Goal: Use online tool/utility: Utilize a website feature to perform a specific function

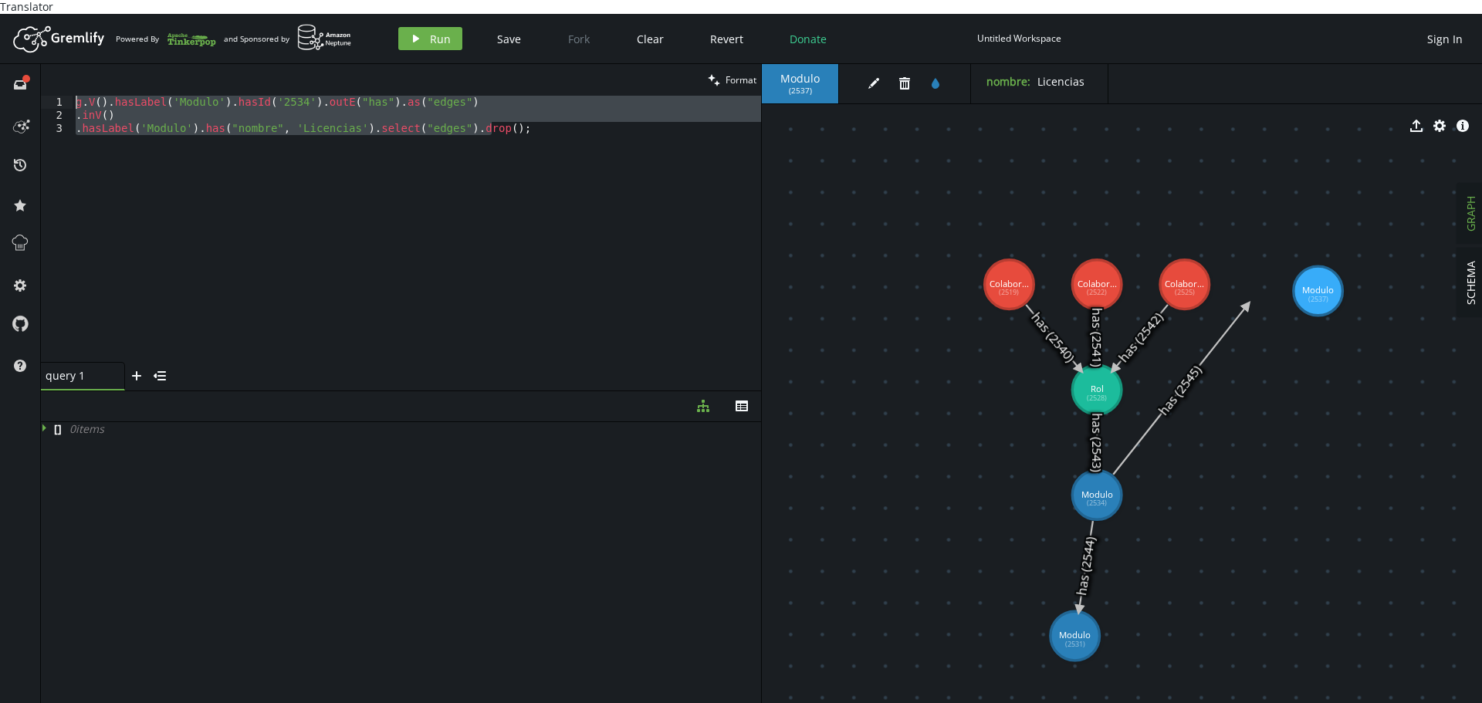
click at [308, 158] on div "g . V ( ) . hasLabel ( 'Modulo' ) . hasId ( '2534' ) . outE ( "has" ) . as ( "e…" at bounding box center [417, 229] width 688 height 266
drag, startPoint x: 539, startPoint y: 120, endPoint x: 0, endPoint y: 51, distance: 543.9
click at [0, 64] on div "full-circle inbox history star cog help clean Format .hasLabel('Modulo').has("n…" at bounding box center [741, 390] width 1482 height 653
type textarea "g.V().hasLabel('Modulo').hasId('2534').outE("has").as("edges") .inV()"
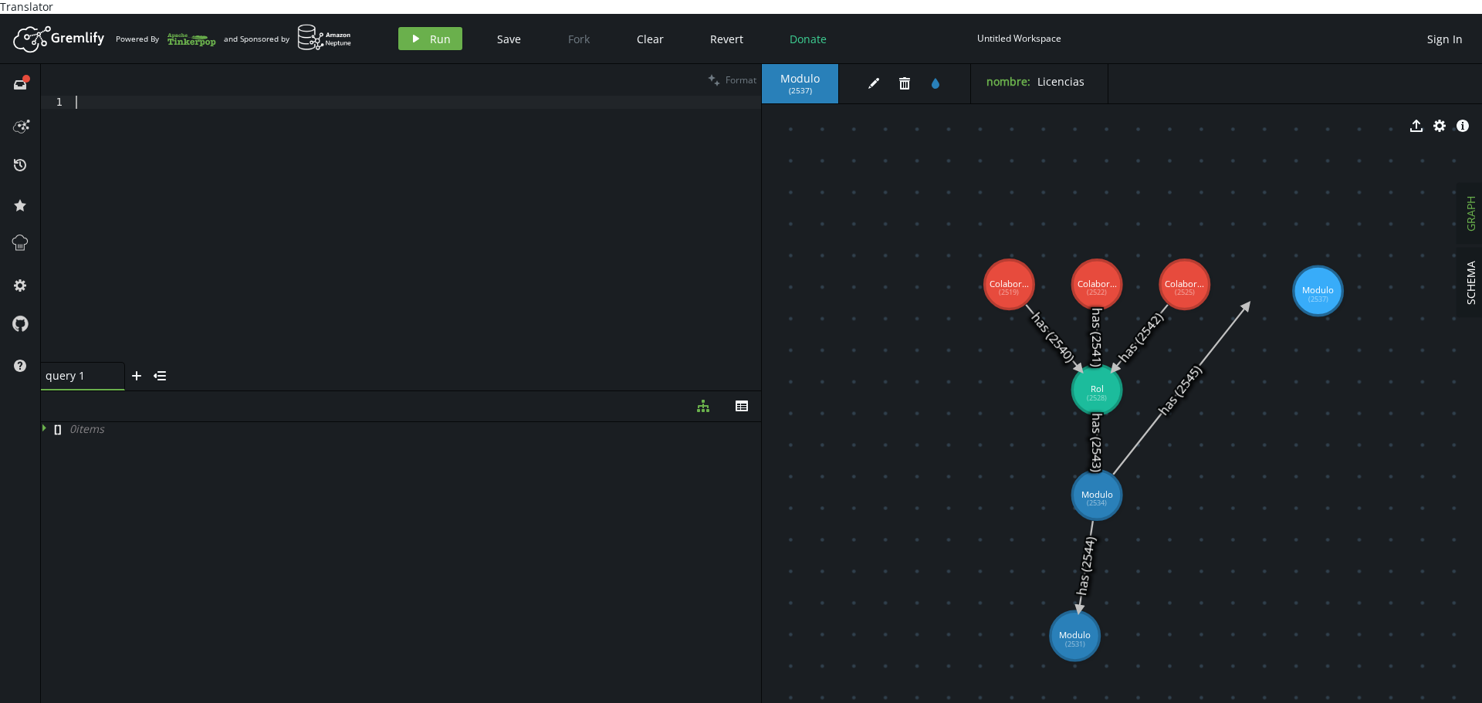
paste textarea "g.V('id_del_vertice').property('nombre', '[PERSON_NAME]')"
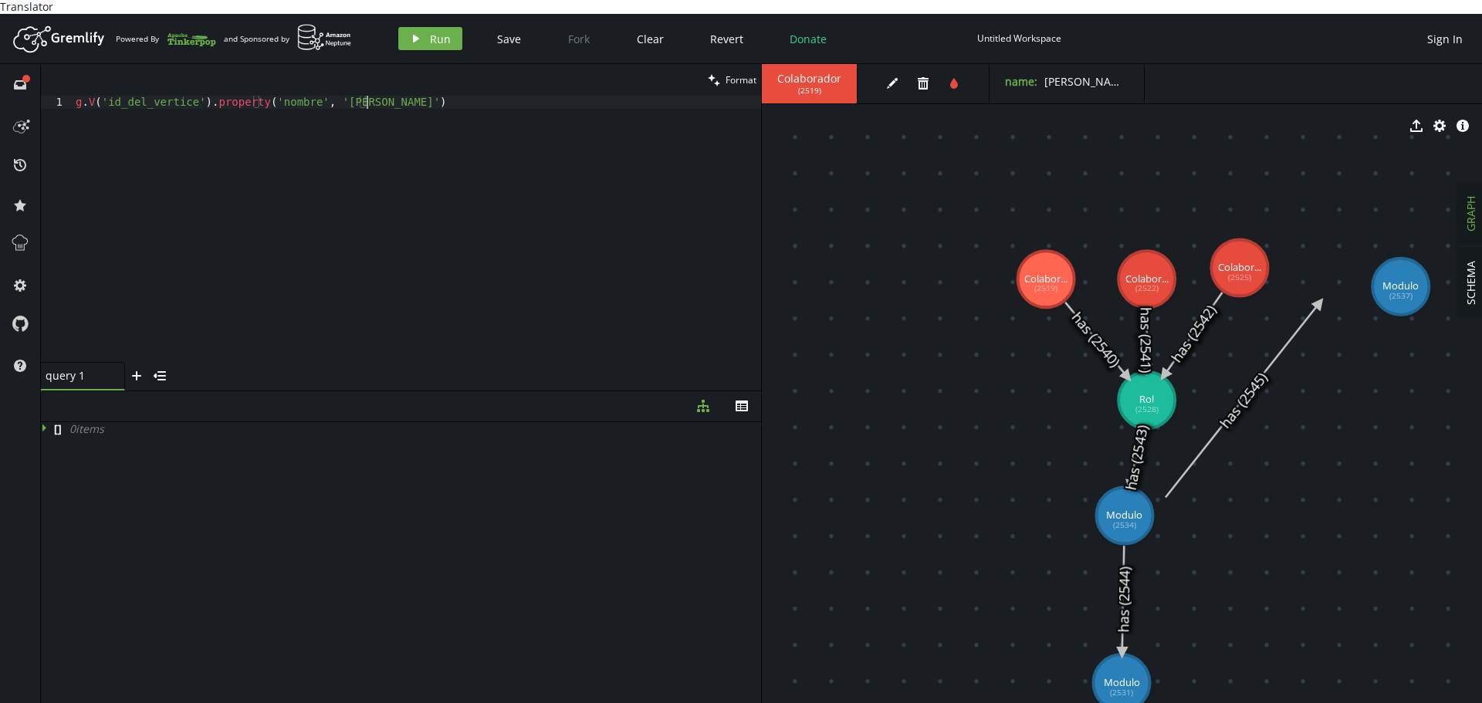
click at [275, 96] on div "g . V ( 'id_del_vertice' ) . property ( 'nombre' , '[PERSON_NAME]' )" at bounding box center [417, 242] width 688 height 292
click at [276, 96] on div "g . V ( 'id_del_vertice' ) . property ( 'nombre' , '[PERSON_NAME]' )" at bounding box center [417, 229] width 688 height 266
click at [276, 96] on div "g . V ( 'id_del_vertice' ) . property ( 'nombre' , '[PERSON_NAME]' )" at bounding box center [417, 242] width 688 height 292
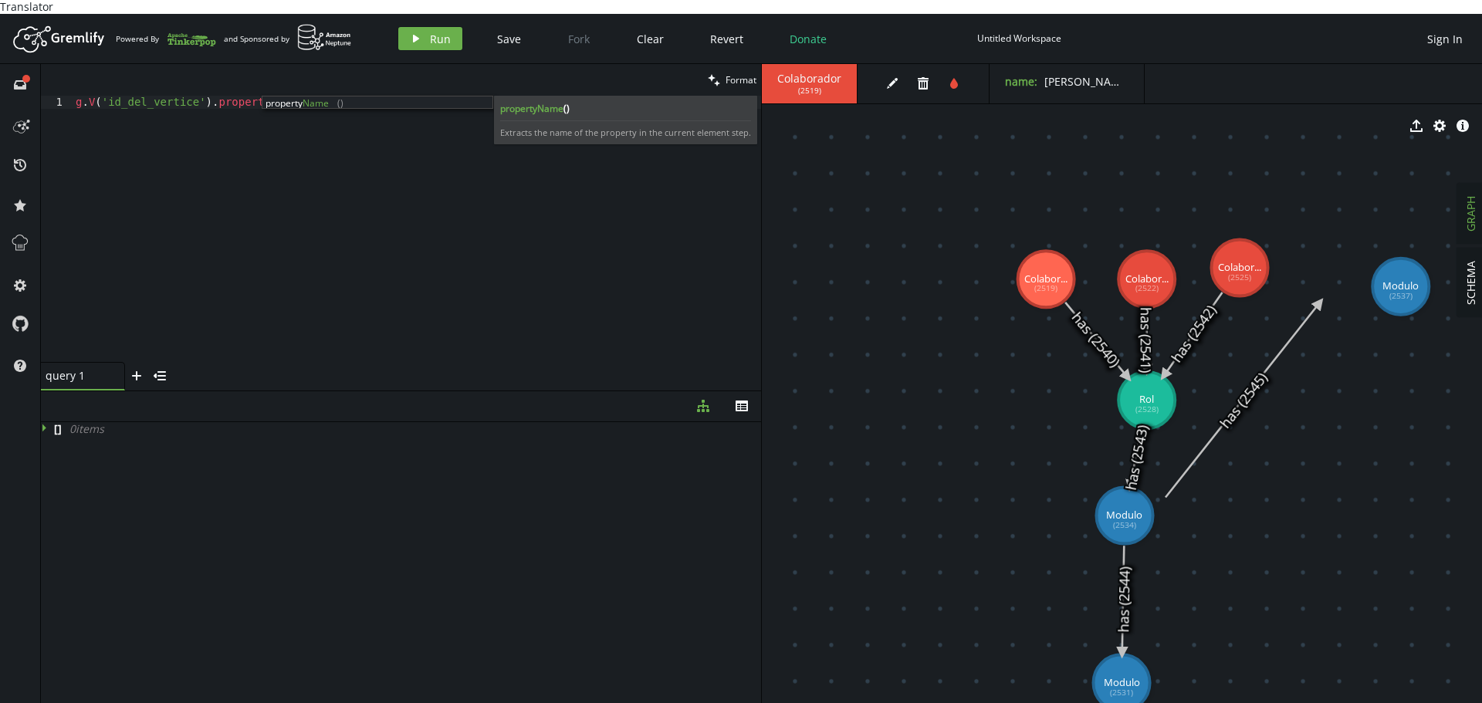
scroll to position [0, 214]
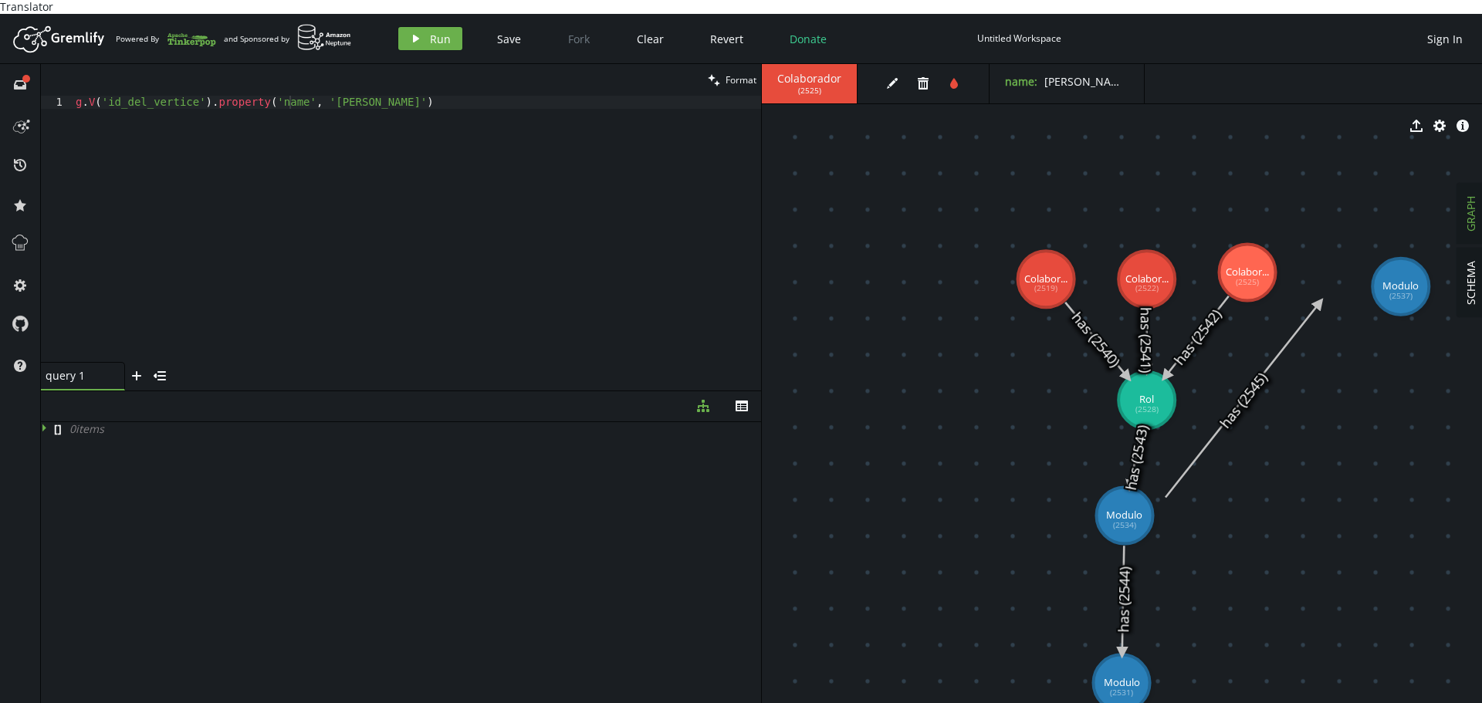
click at [140, 96] on div "g . V ( 'id_del_vertice' ) . property ( 'name' , [GEOGRAPHIC_DATA][PERSON_NAME]…" at bounding box center [417, 242] width 688 height 292
click at [270, 76] on div "clean Format" at bounding box center [401, 80] width 720 height 32
click at [269, 96] on div "g . V ( '2525' ) . property ( 'name' , [GEOGRAPHIC_DATA][PERSON_NAME]' )" at bounding box center [417, 242] width 688 height 292
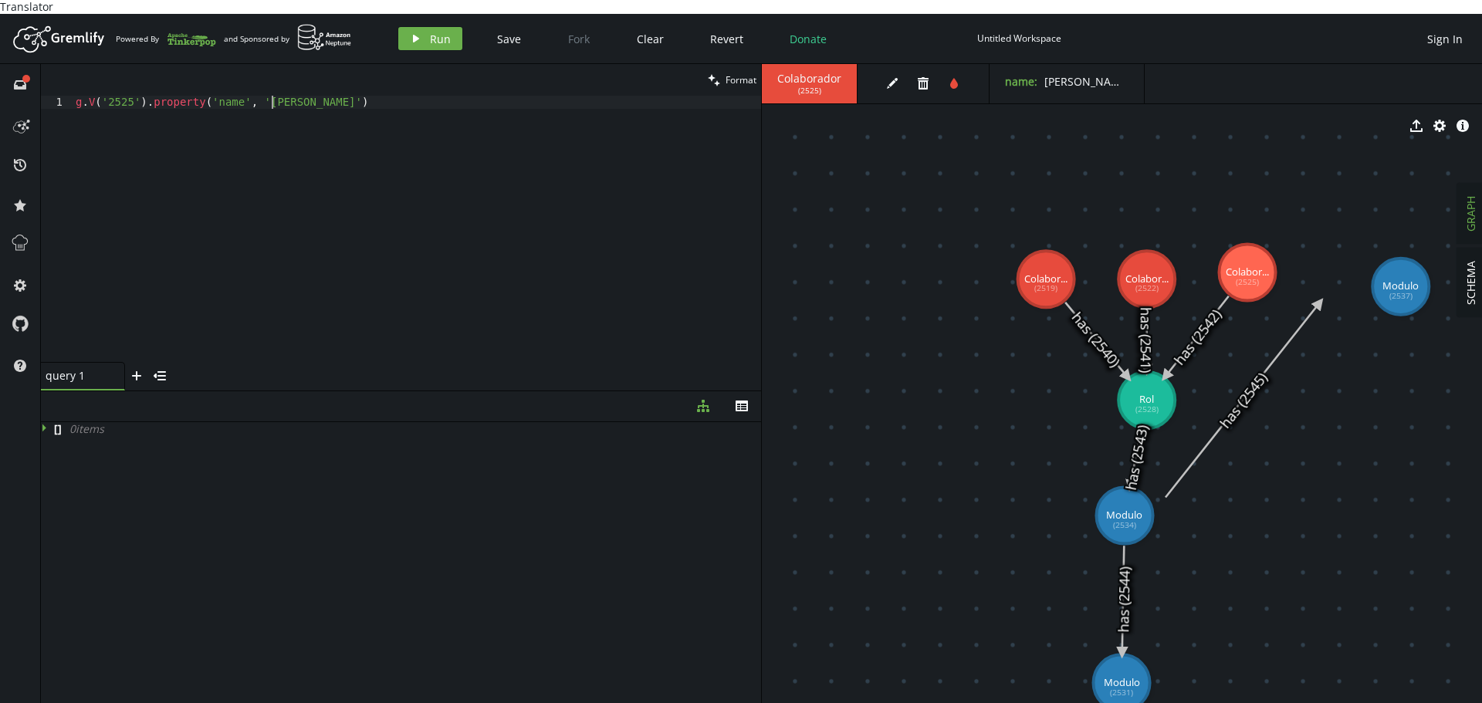
click at [269, 96] on div "g . V ( '2525' ) . property ( 'name' , [GEOGRAPHIC_DATA][PERSON_NAME]' )" at bounding box center [417, 242] width 688 height 292
type textarea "g.V('2525').property('name', '[PERSON_NAME]')"
click at [422, 30] on button "play Run" at bounding box center [430, 38] width 64 height 23
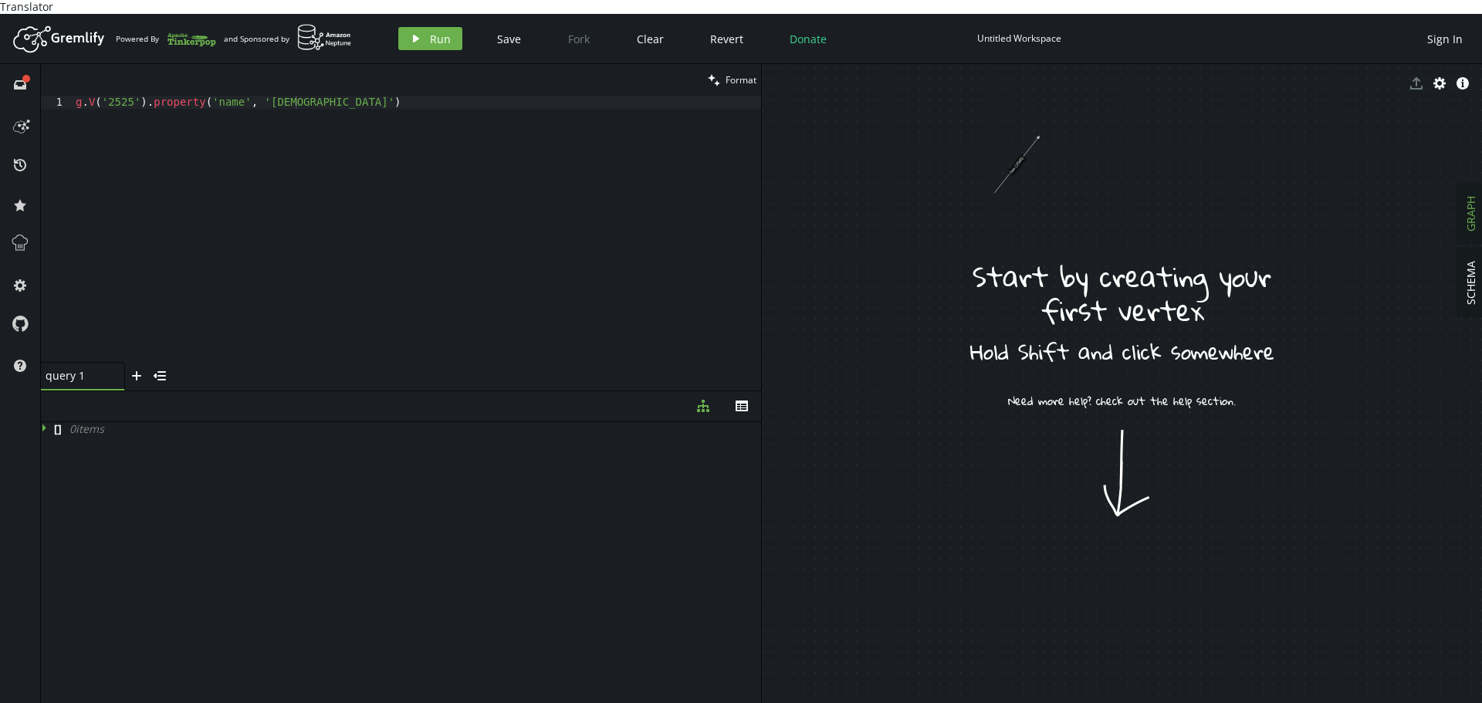
drag, startPoint x: 941, startPoint y: 502, endPoint x: 915, endPoint y: 465, distance: 45.4
click at [958, 363] on icon at bounding box center [973, 358] width 44 height 56
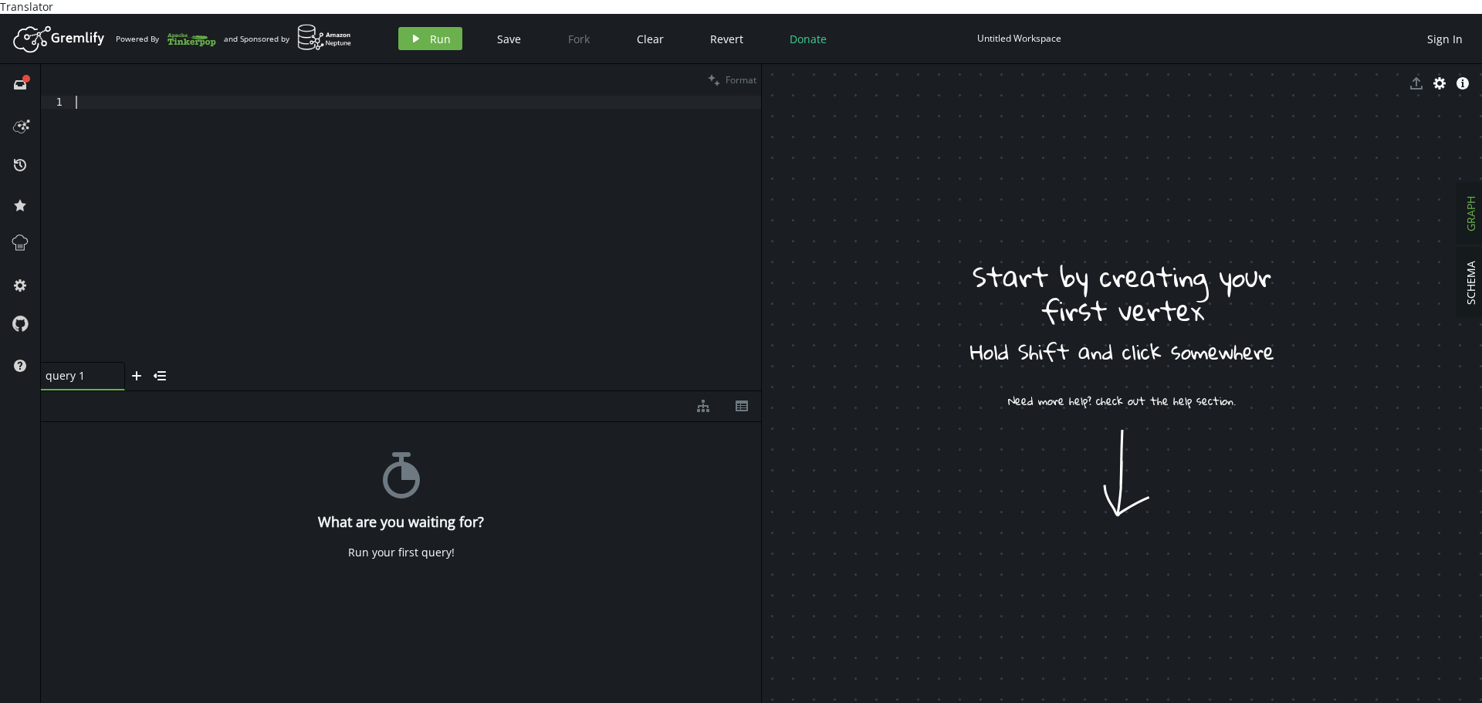
click at [428, 207] on div at bounding box center [417, 242] width 688 height 292
paste textarea "g.addV('Colaborador').property('name','Maria').next();"
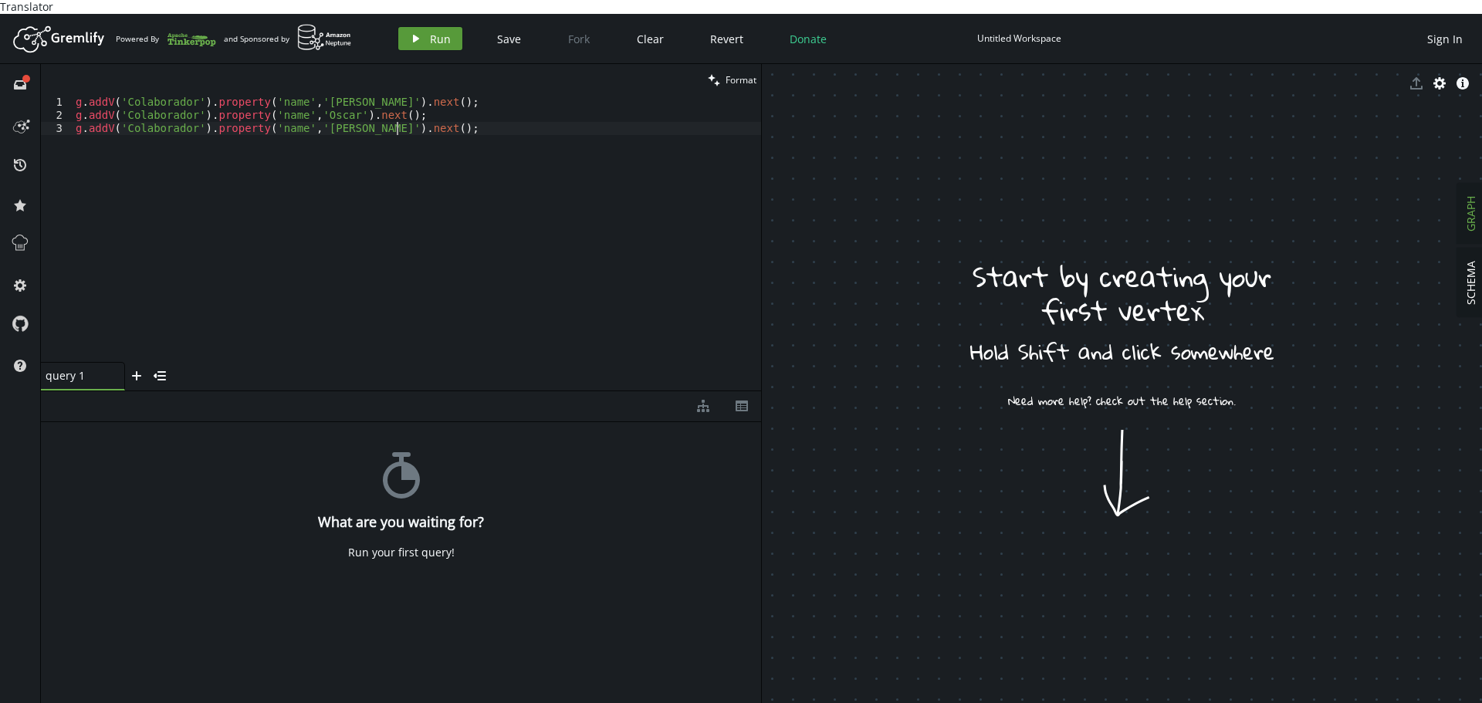
click at [434, 32] on span "Run" at bounding box center [440, 39] width 21 height 15
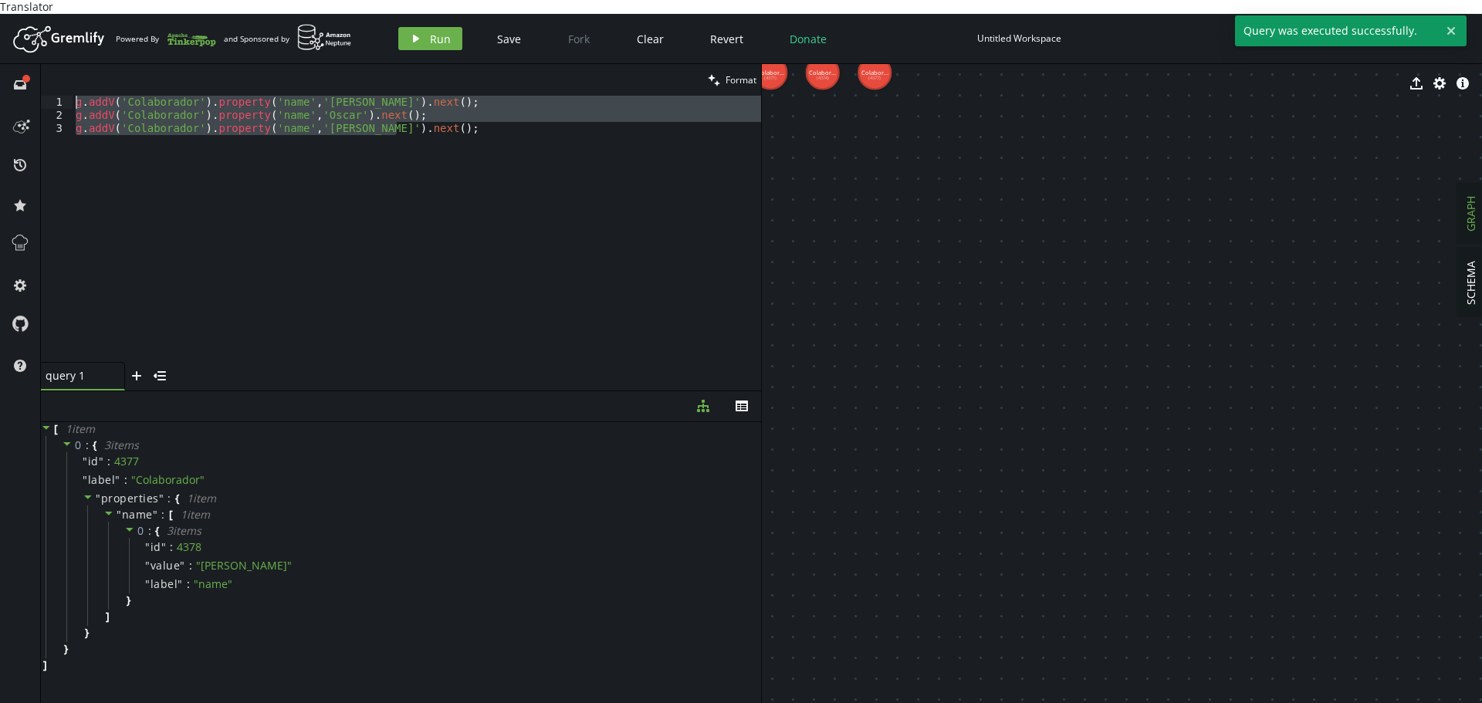
drag, startPoint x: 438, startPoint y: 123, endPoint x: 1, endPoint y: 91, distance: 438.7
click at [1, 91] on div "full-circle inbox history star cog help clean Format g.addV('Colaborador').prop…" at bounding box center [741, 390] width 1482 height 653
type textarea "g.addV('Colaborador').property('name','Marco').next(); g.addV('Colaborador').pr…"
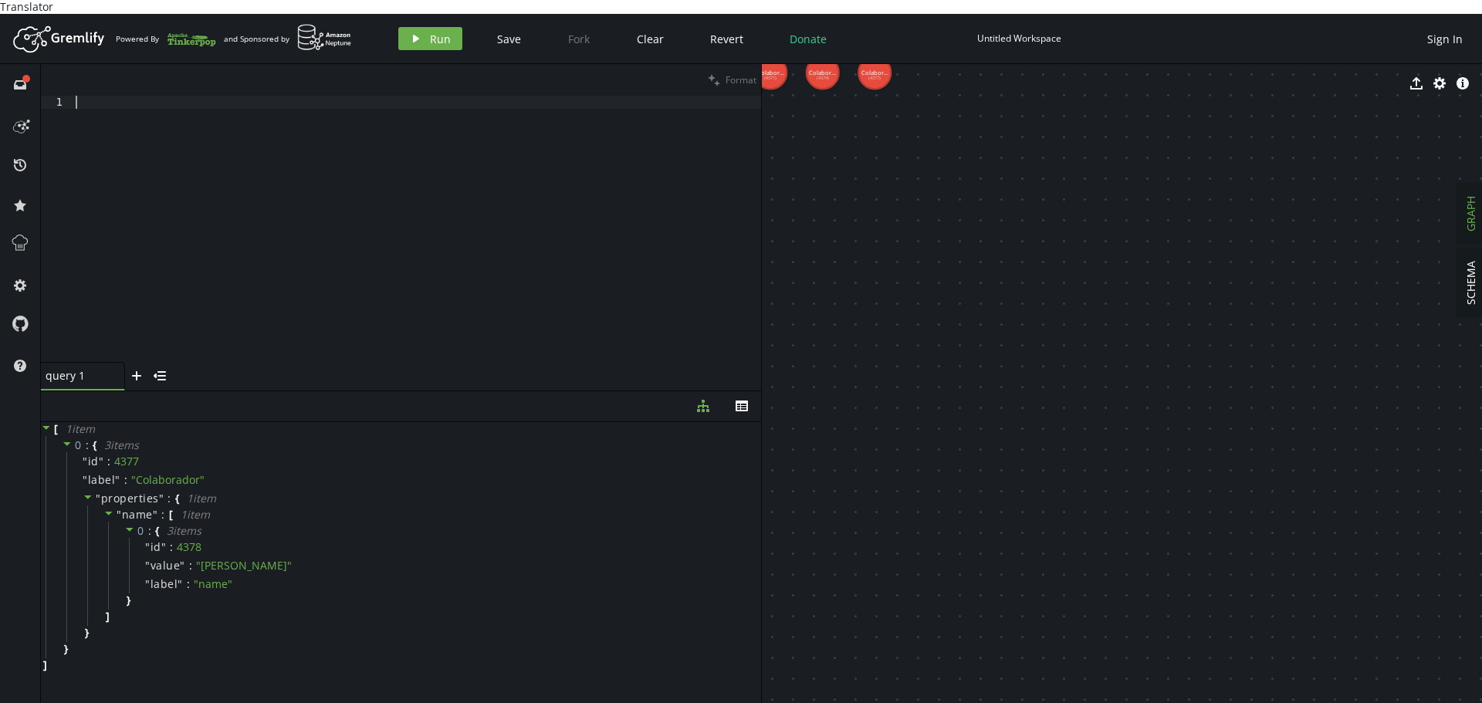
paste textarea "g.V('id_del_vertice').property('nombre', '[PERSON_NAME]')"
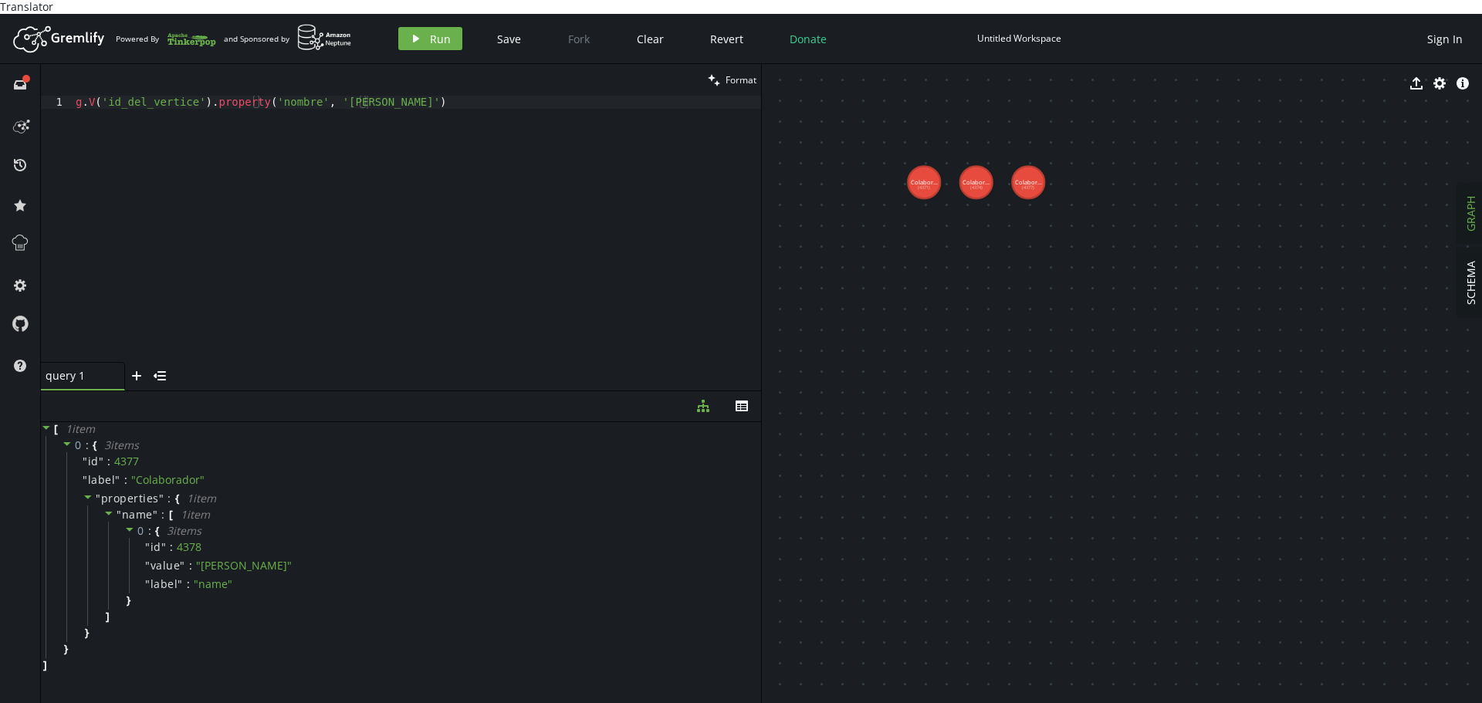
drag, startPoint x: 821, startPoint y: 94, endPoint x: 951, endPoint y: 267, distance: 216.1
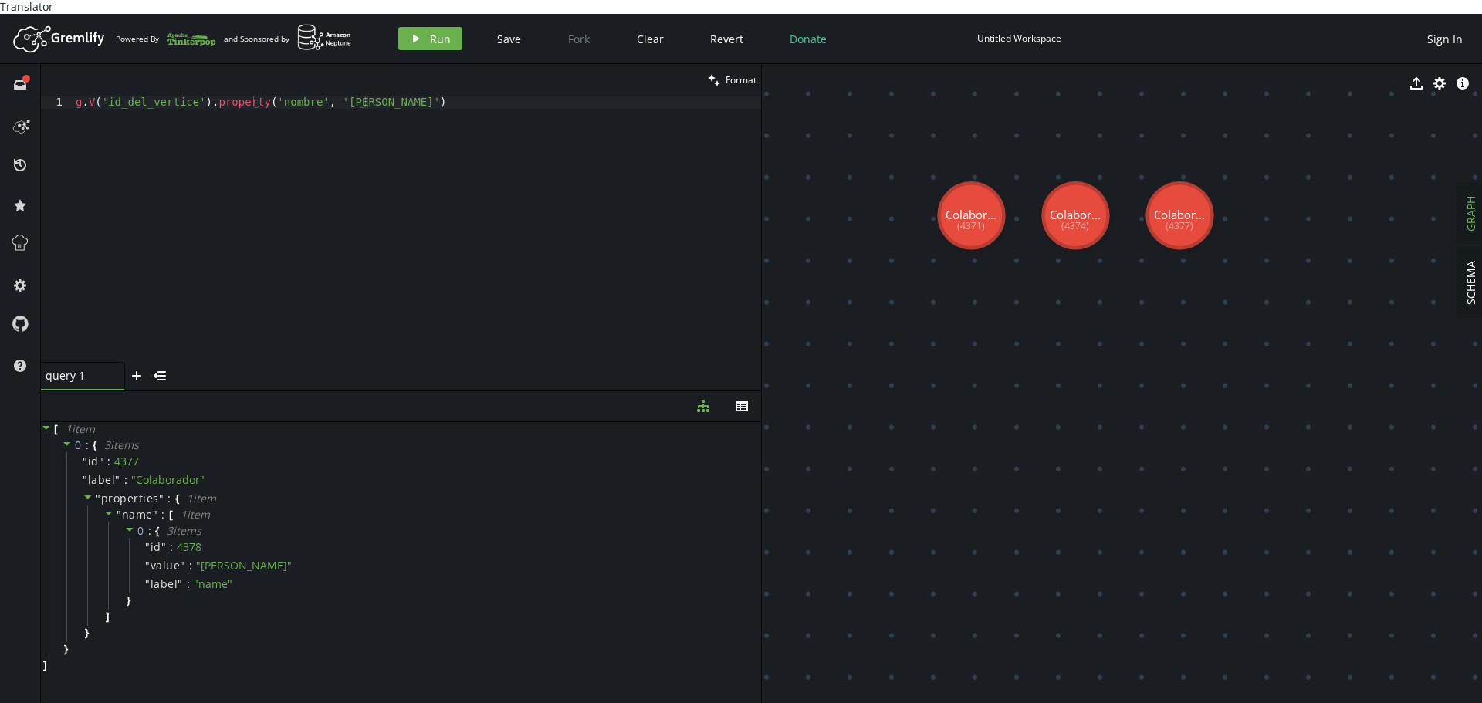
drag, startPoint x: 865, startPoint y: 279, endPoint x: 982, endPoint y: 307, distance: 119.8
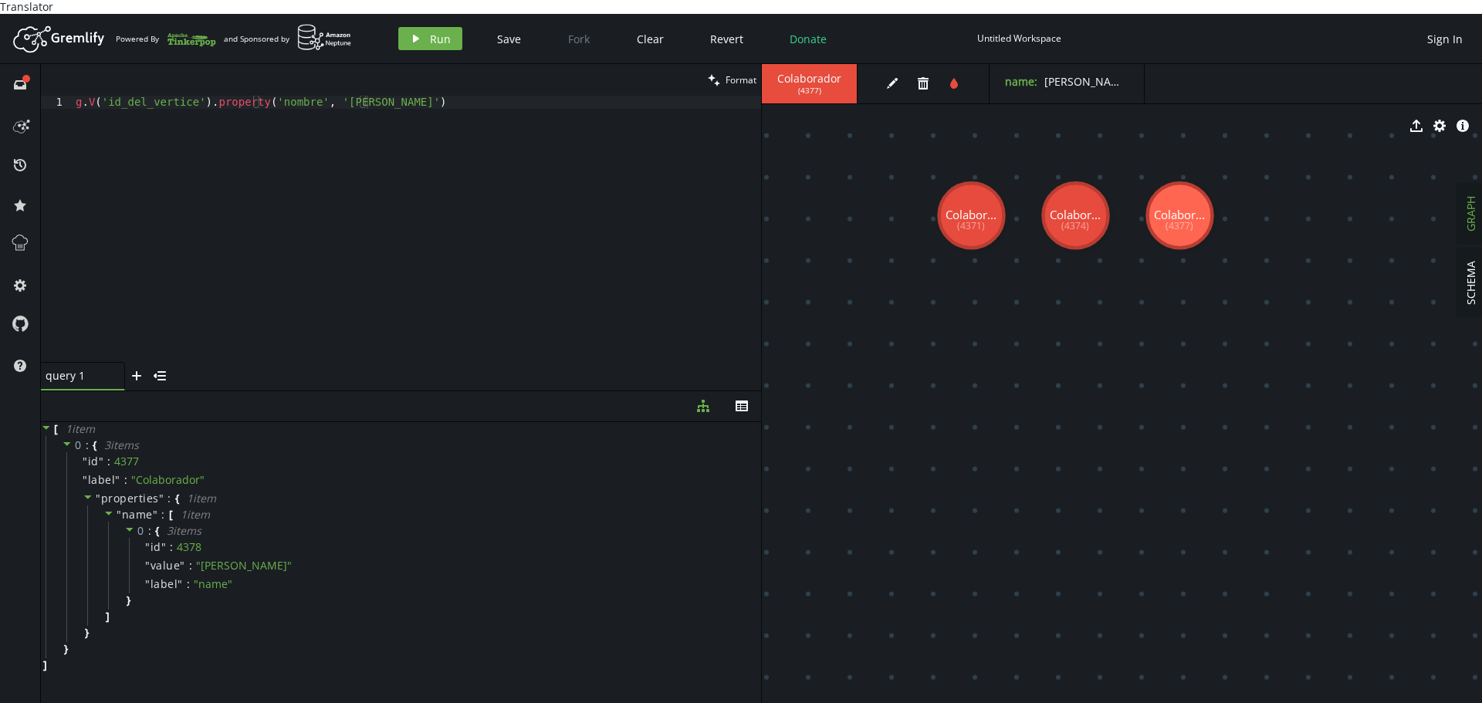
click at [294, 96] on div "g . V ( 'id_del_vertice' ) . property ( 'nombre' , '[PERSON_NAME]' )" at bounding box center [417, 242] width 688 height 292
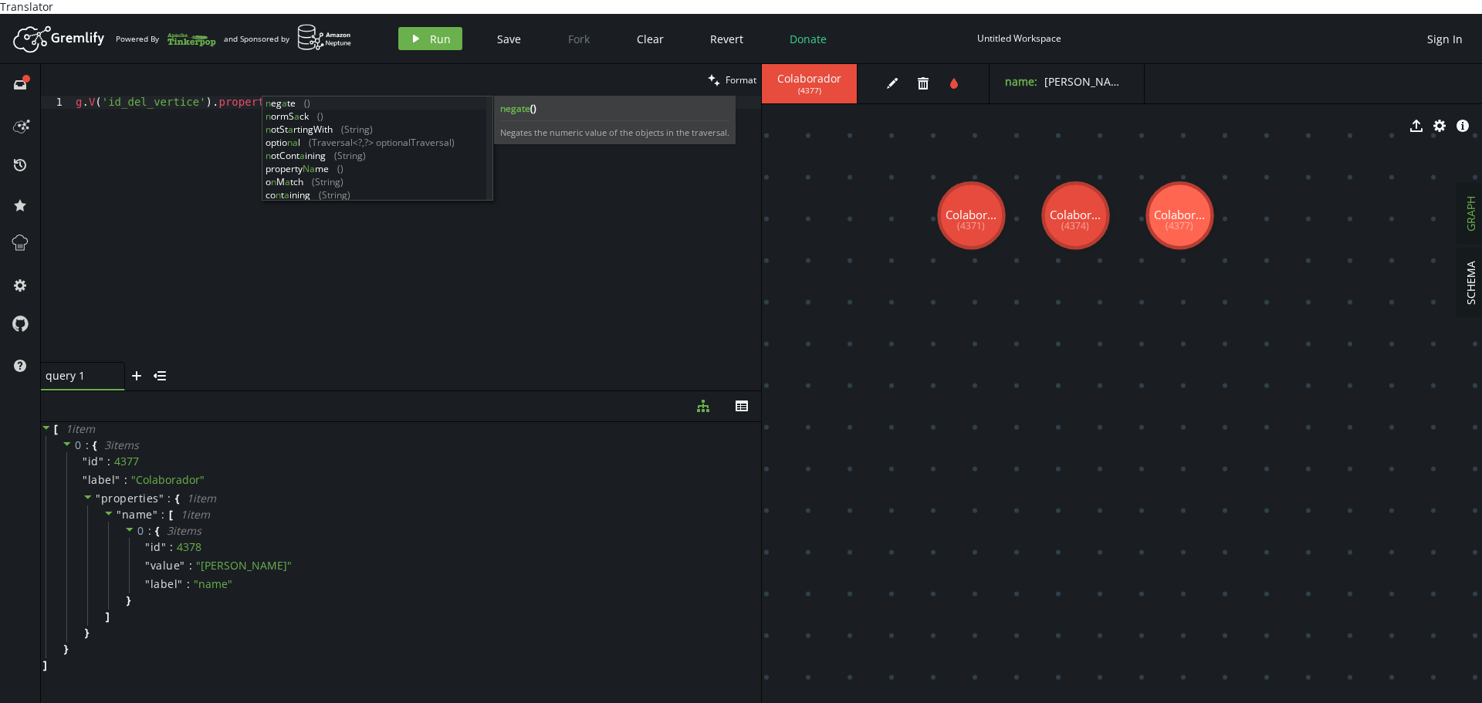
scroll to position [0, 214]
click at [337, 96] on div "g . V ( 'id_del_vertice' ) . property ( 'name' , [GEOGRAPHIC_DATA][PERSON_NAME]…" at bounding box center [417, 242] width 688 height 292
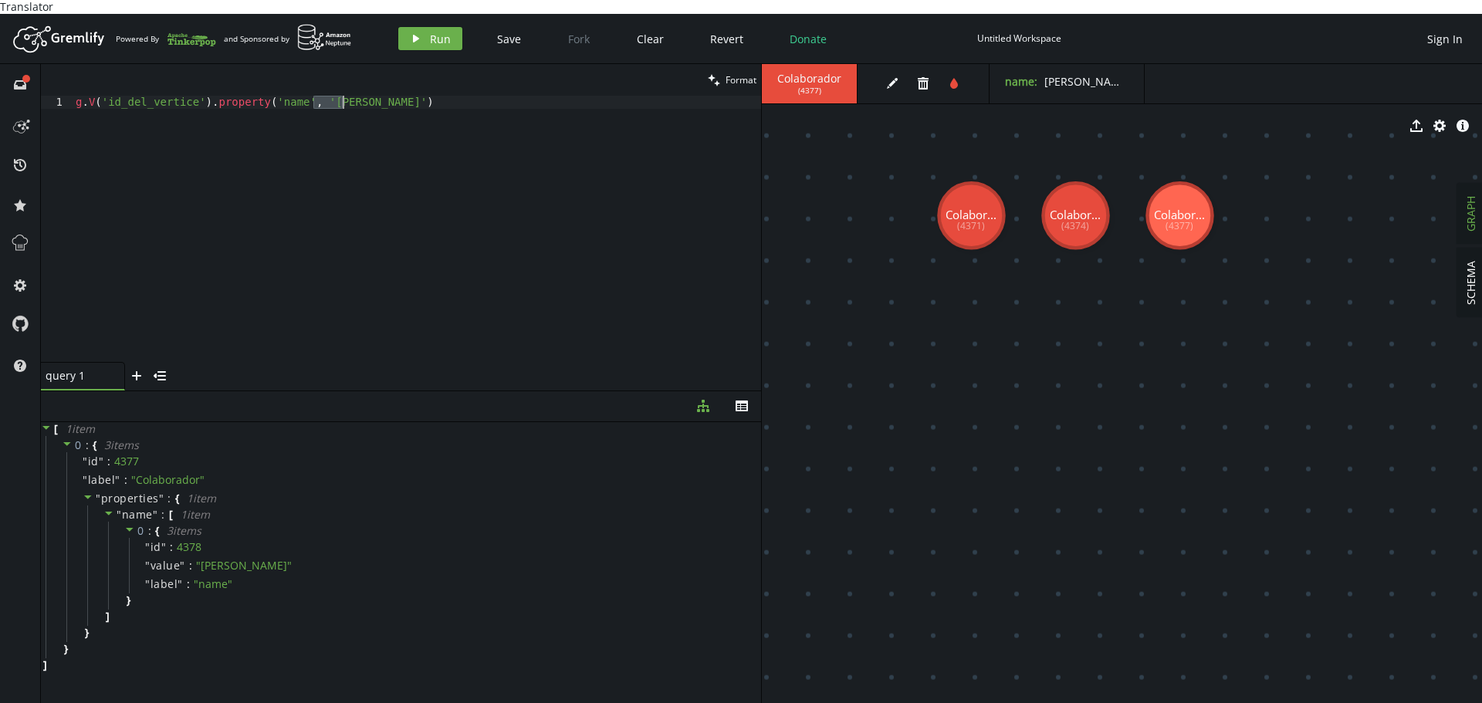
click at [336, 96] on div "g . V ( 'id_del_vertice' ) . property ( 'name' , [GEOGRAPHIC_DATA][PERSON_NAME]…" at bounding box center [417, 242] width 688 height 292
click at [137, 96] on div "g . V ( 'id_del_vertice' ) . property ( 'name' , 'Juanita' )" at bounding box center [417, 242] width 688 height 292
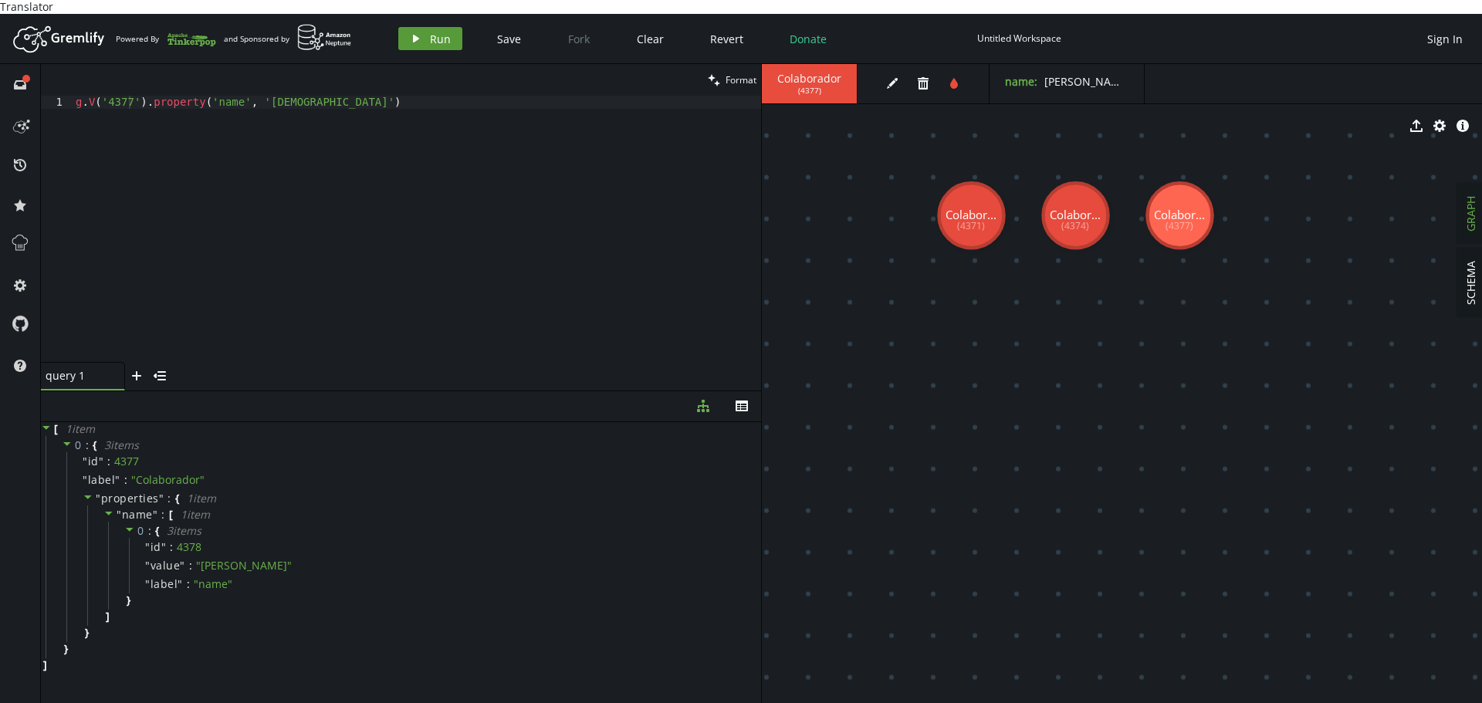
click at [436, 27] on button "play Run" at bounding box center [430, 38] width 64 height 23
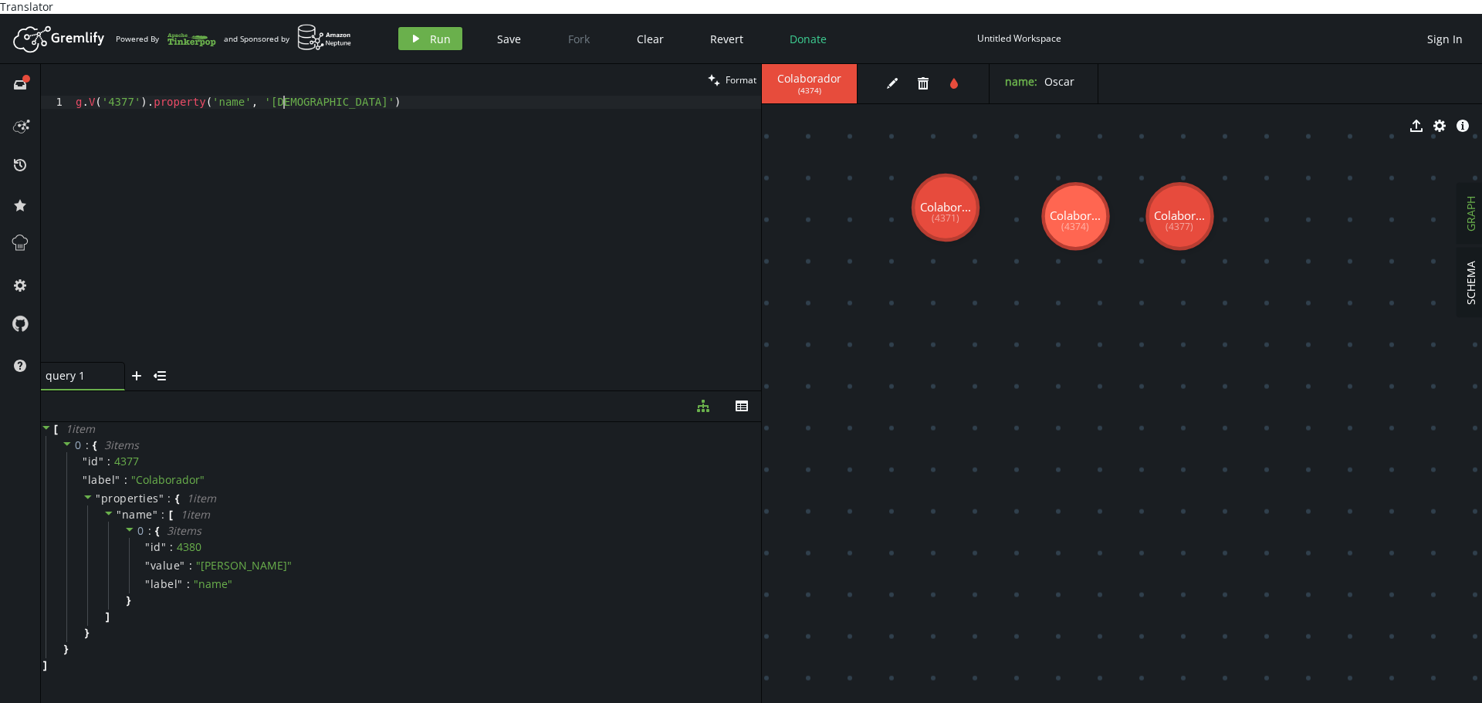
click at [281, 96] on div "g . V ( '4377' ) . property ( 'name' , 'Juanita' )" at bounding box center [417, 242] width 688 height 292
type textarea "g.V('4377').property('name', 'Mariana')"
click at [430, 32] on span "Run" at bounding box center [440, 39] width 21 height 15
